Goal: Information Seeking & Learning: Learn about a topic

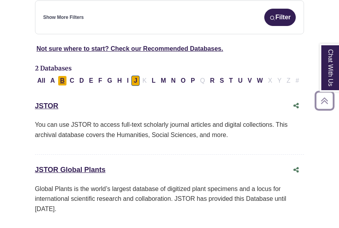
scroll to position [156, 0]
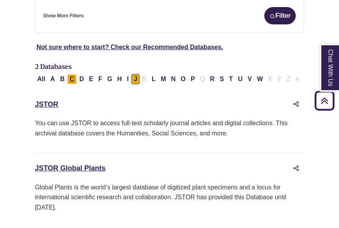
click at [73, 78] on button "C" at bounding box center [71, 79] width 9 height 10
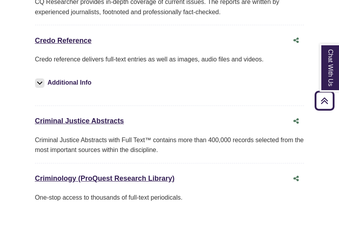
scroll to position [1002, 0]
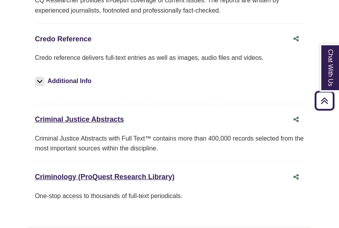
click at [69, 35] on link "Credo Reference This link opens in a new window" at bounding box center [63, 39] width 57 height 8
click at [73, 35] on link "Credo Reference This link opens in a new window" at bounding box center [63, 39] width 57 height 8
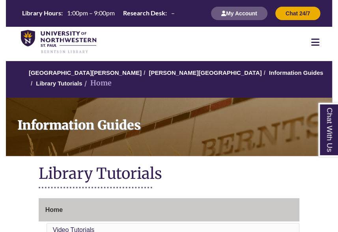
scroll to position [54, 0]
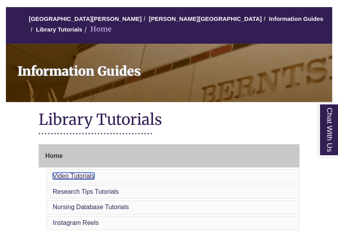
click at [73, 172] on link "Video Tutorials" at bounding box center [74, 175] width 42 height 7
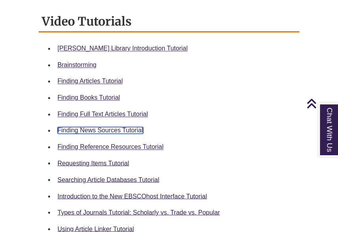
click at [83, 127] on link "Finding News Sources Tutorial" at bounding box center [99, 130] width 85 height 7
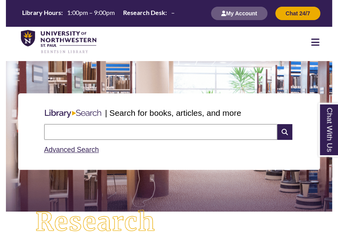
click at [114, 131] on input "text" at bounding box center [160, 132] width 233 height 16
type input "**********"
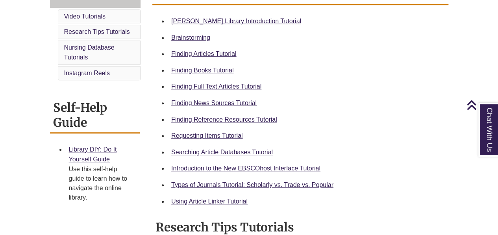
scroll to position [240, 0]
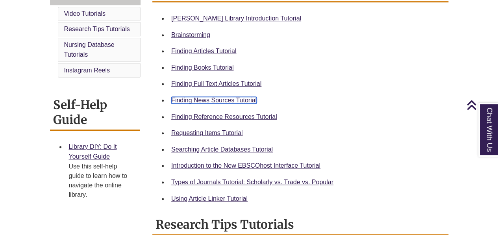
click at [224, 100] on link "Finding News Sources Tutorial" at bounding box center [213, 100] width 85 height 7
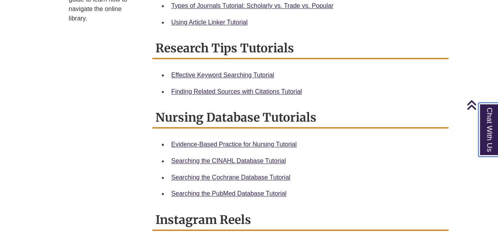
scroll to position [415, 0]
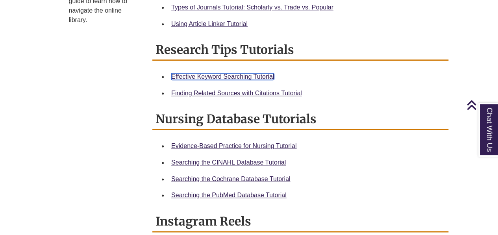
click at [232, 76] on link "Effective Keyword Searching Tutorial" at bounding box center [222, 76] width 103 height 7
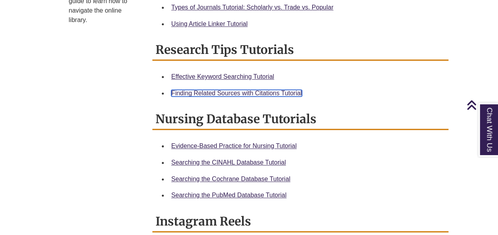
click at [217, 92] on link "Finding Related Sources with Citations Tutorial" at bounding box center [236, 93] width 131 height 7
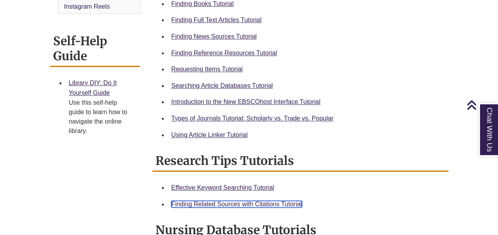
scroll to position [303, 0]
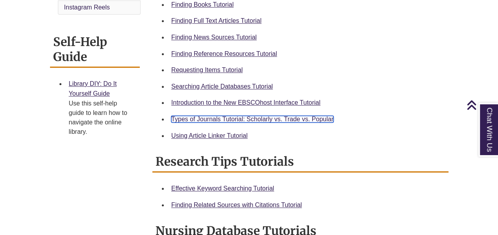
click at [284, 117] on link "Types of Journals Tutorial: Scholarly vs. Trade vs. Popular" at bounding box center [252, 119] width 162 height 7
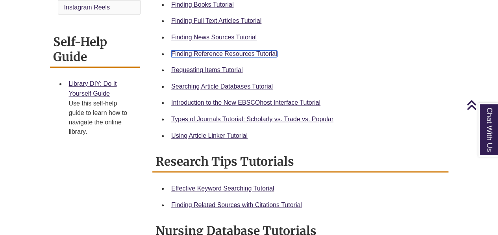
click at [263, 54] on link "Finding Reference Resources Tutorial" at bounding box center [224, 53] width 106 height 7
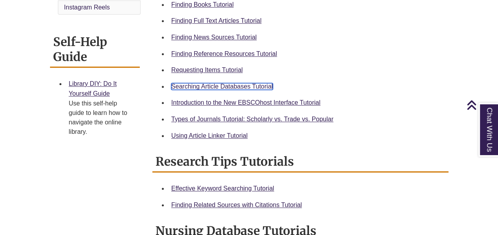
click at [232, 86] on link "Searching Article Databases Tutorial" at bounding box center [222, 86] width 102 height 7
